Goal: Transaction & Acquisition: Purchase product/service

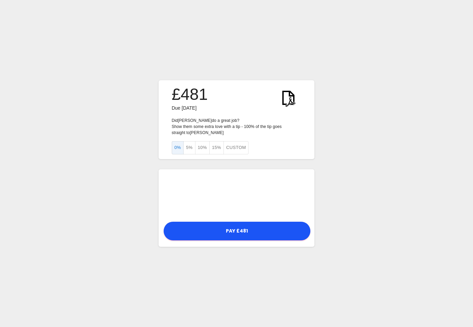
click at [187, 150] on button "5%" at bounding box center [189, 147] width 12 height 13
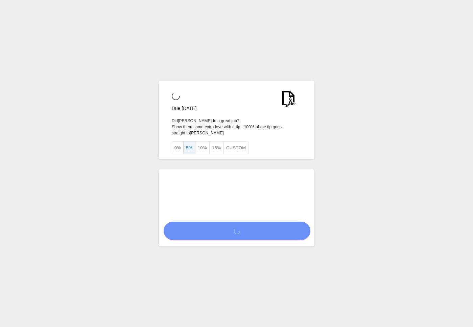
click at [178, 147] on button "0%" at bounding box center [178, 147] width 12 height 13
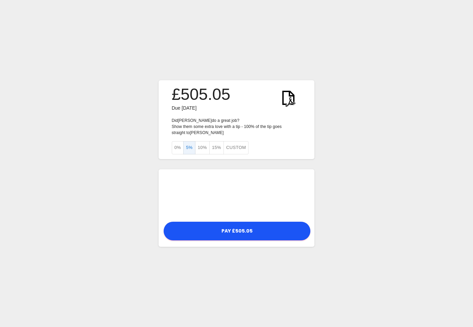
click at [175, 150] on button "0%" at bounding box center [178, 147] width 12 height 13
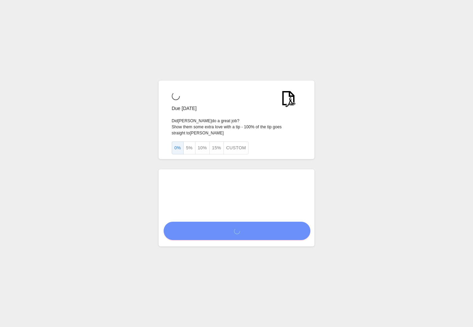
type button "0"
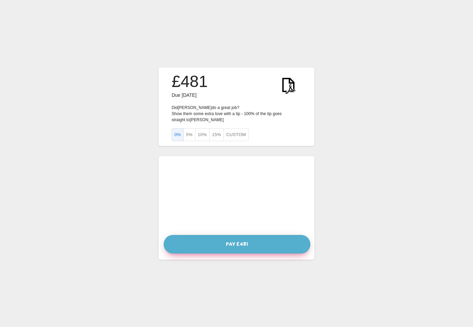
click at [242, 242] on button "Pay £481" at bounding box center [237, 244] width 147 height 19
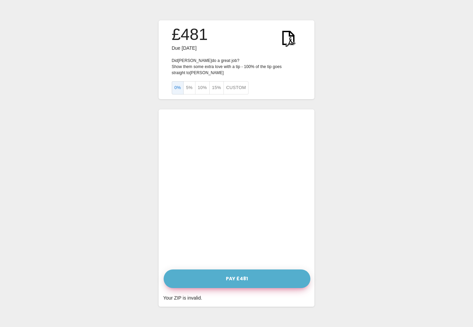
click at [228, 278] on button "Pay £481" at bounding box center [237, 278] width 147 height 19
